Goal: Complete application form

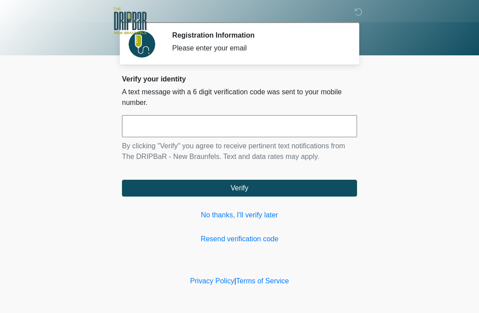
click at [245, 220] on link "No thanks, I'll verify later" at bounding box center [239, 215] width 235 height 11
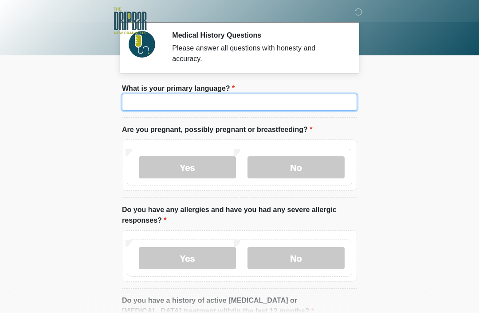
click at [306, 99] on input "What is your primary language?" at bounding box center [239, 102] width 235 height 17
type input "*******"
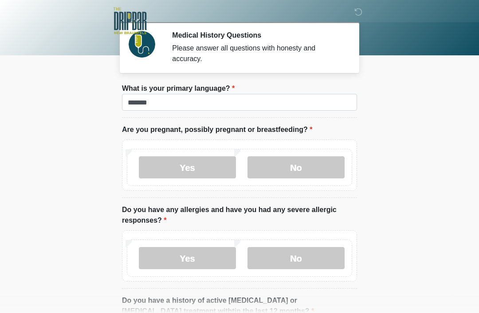
click at [289, 154] on div "Yes No" at bounding box center [239, 167] width 225 height 37
click at [301, 167] on label "No" at bounding box center [295, 168] width 97 height 22
click at [182, 262] on label "Yes" at bounding box center [187, 258] width 97 height 22
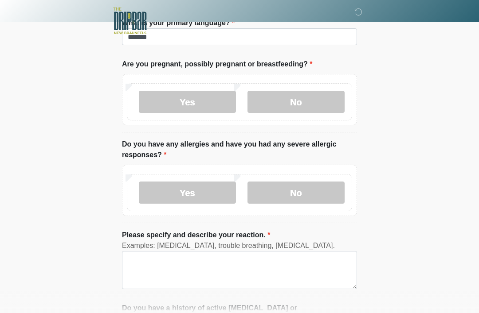
scroll to position [81, 0]
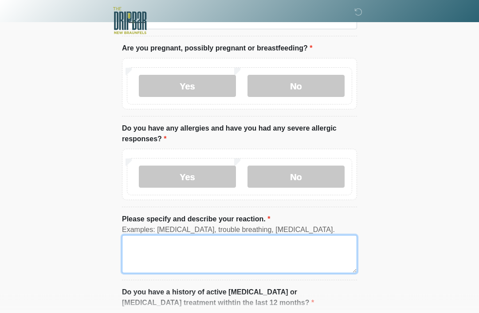
click at [139, 247] on textarea "Please specify and describe your reaction." at bounding box center [239, 255] width 235 height 38
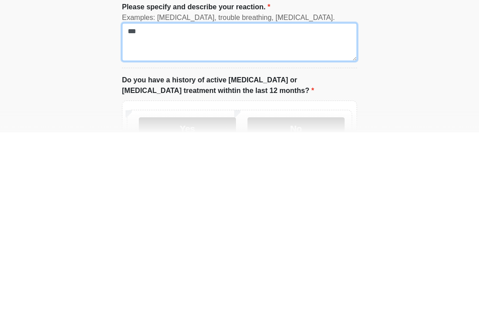
scroll to position [114, 0]
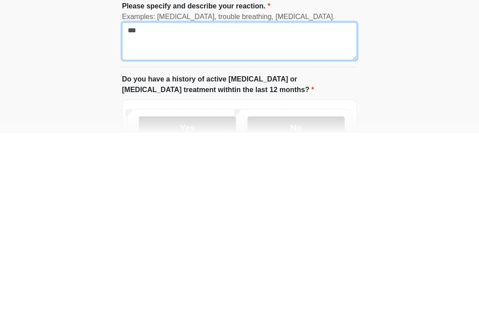
type textarea "***"
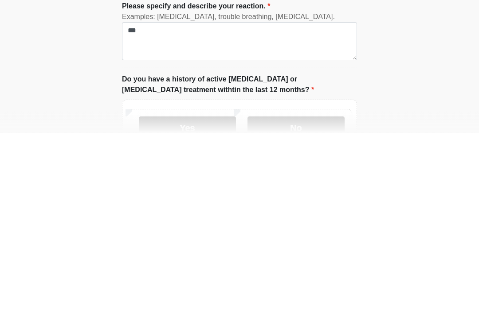
click at [299, 298] on label "No" at bounding box center [295, 309] width 97 height 22
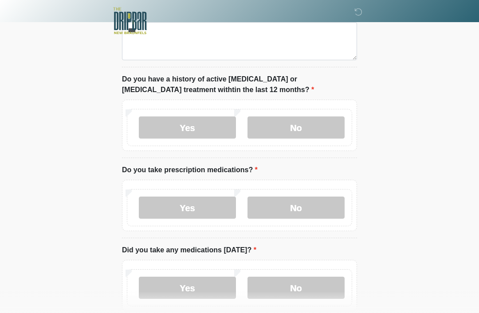
click at [149, 208] on label "Yes" at bounding box center [187, 208] width 97 height 22
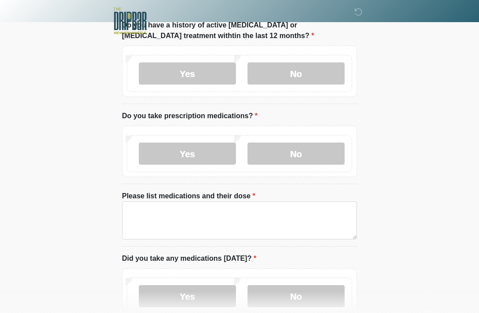
scroll to position [351, 0]
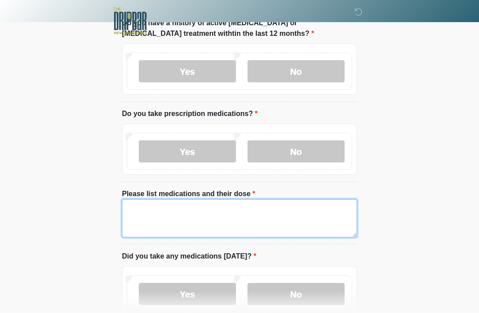
click at [300, 223] on textarea "Please list medications and their dose" at bounding box center [239, 219] width 235 height 38
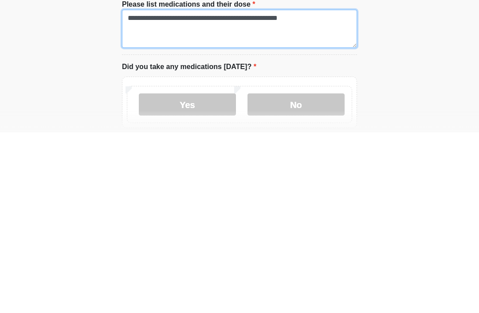
type textarea "**********"
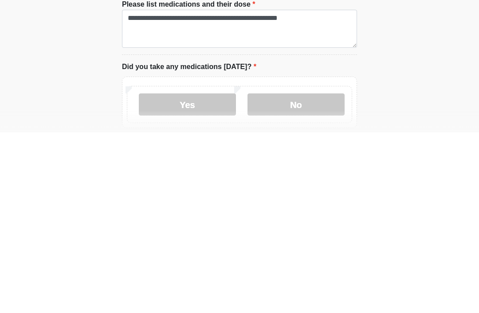
click at [162, 274] on label "Yes" at bounding box center [187, 285] width 97 height 22
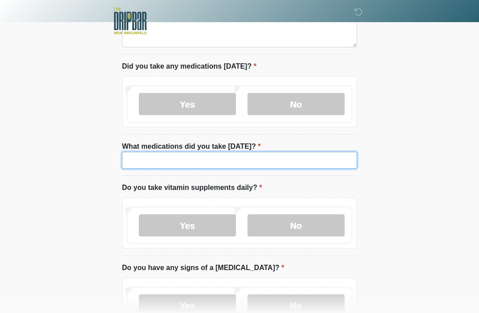
click at [142, 157] on input "What medications did you take today?" at bounding box center [239, 160] width 235 height 17
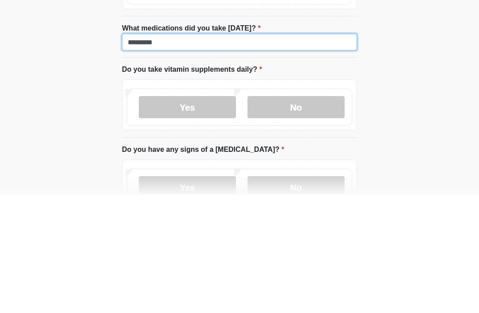
type input "*********"
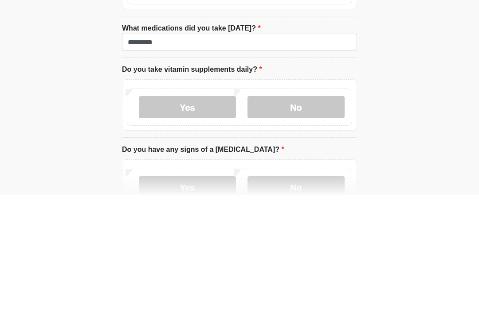
click at [165, 215] on label "Yes" at bounding box center [187, 226] width 97 height 22
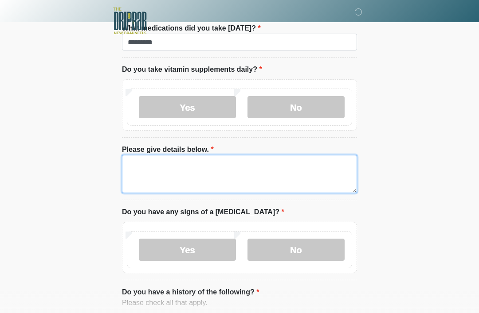
click at [140, 165] on textarea "Please give details below." at bounding box center [239, 174] width 235 height 38
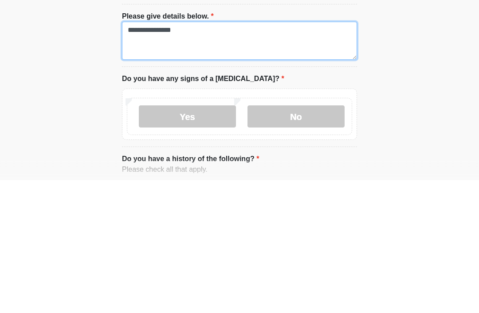
type textarea "**********"
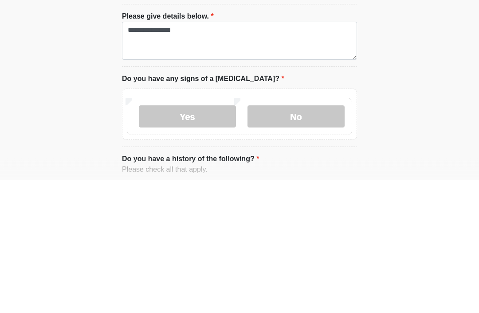
click at [282, 239] on label "No" at bounding box center [295, 250] width 97 height 22
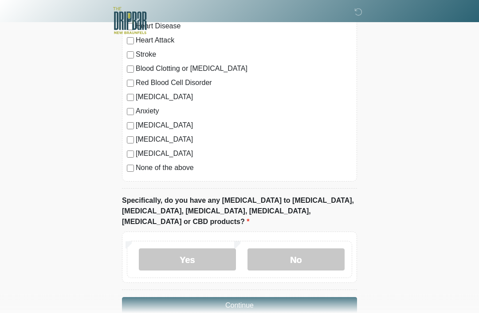
scroll to position [971, 0]
click at [286, 250] on label "No" at bounding box center [295, 260] width 97 height 22
click at [161, 298] on button "Continue" at bounding box center [239, 306] width 235 height 17
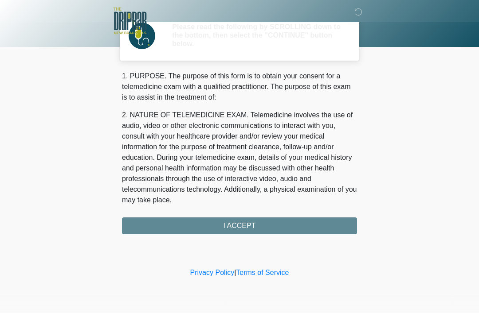
scroll to position [0, 0]
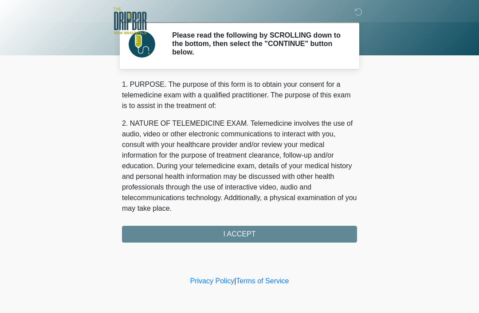
click at [137, 239] on div "1. PURPOSE. The purpose of this form is to obtain your consent for a telemedici…" at bounding box center [239, 161] width 235 height 164
click at [154, 239] on div "1. PURPOSE. The purpose of this form is to obtain your consent for a telemedici…" at bounding box center [239, 161] width 235 height 164
click at [158, 231] on div "1. PURPOSE. The purpose of this form is to obtain your consent for a telemedici…" at bounding box center [239, 161] width 235 height 164
click at [234, 231] on div "1. PURPOSE. The purpose of this form is to obtain your consent for a telemedici…" at bounding box center [239, 161] width 235 height 164
click at [216, 232] on div "1. PURPOSE. The purpose of this form is to obtain your consent for a telemedici…" at bounding box center [239, 161] width 235 height 164
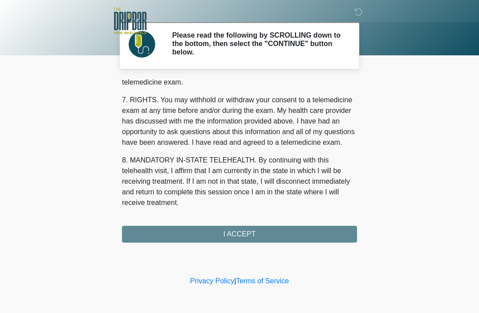
click at [215, 240] on div "1. PURPOSE. The purpose of this form is to obtain your consent for a telemedici…" at bounding box center [239, 161] width 235 height 164
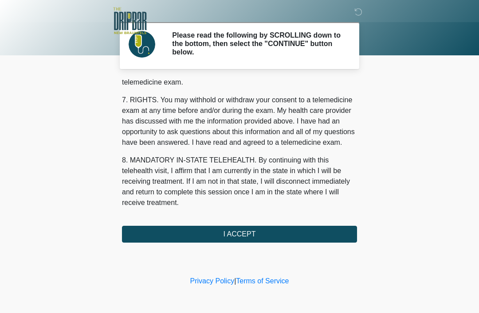
scroll to position [389, 0]
click at [215, 240] on button "I ACCEPT" at bounding box center [239, 234] width 235 height 17
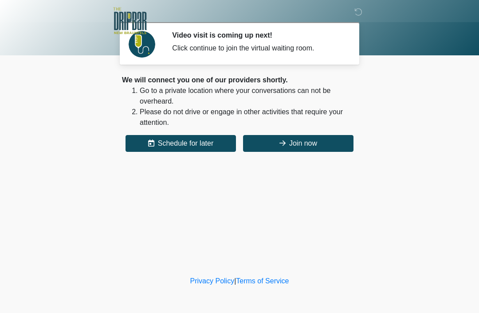
click at [311, 144] on button "Join now" at bounding box center [298, 143] width 110 height 17
